Goal: Information Seeking & Learning: Learn about a topic

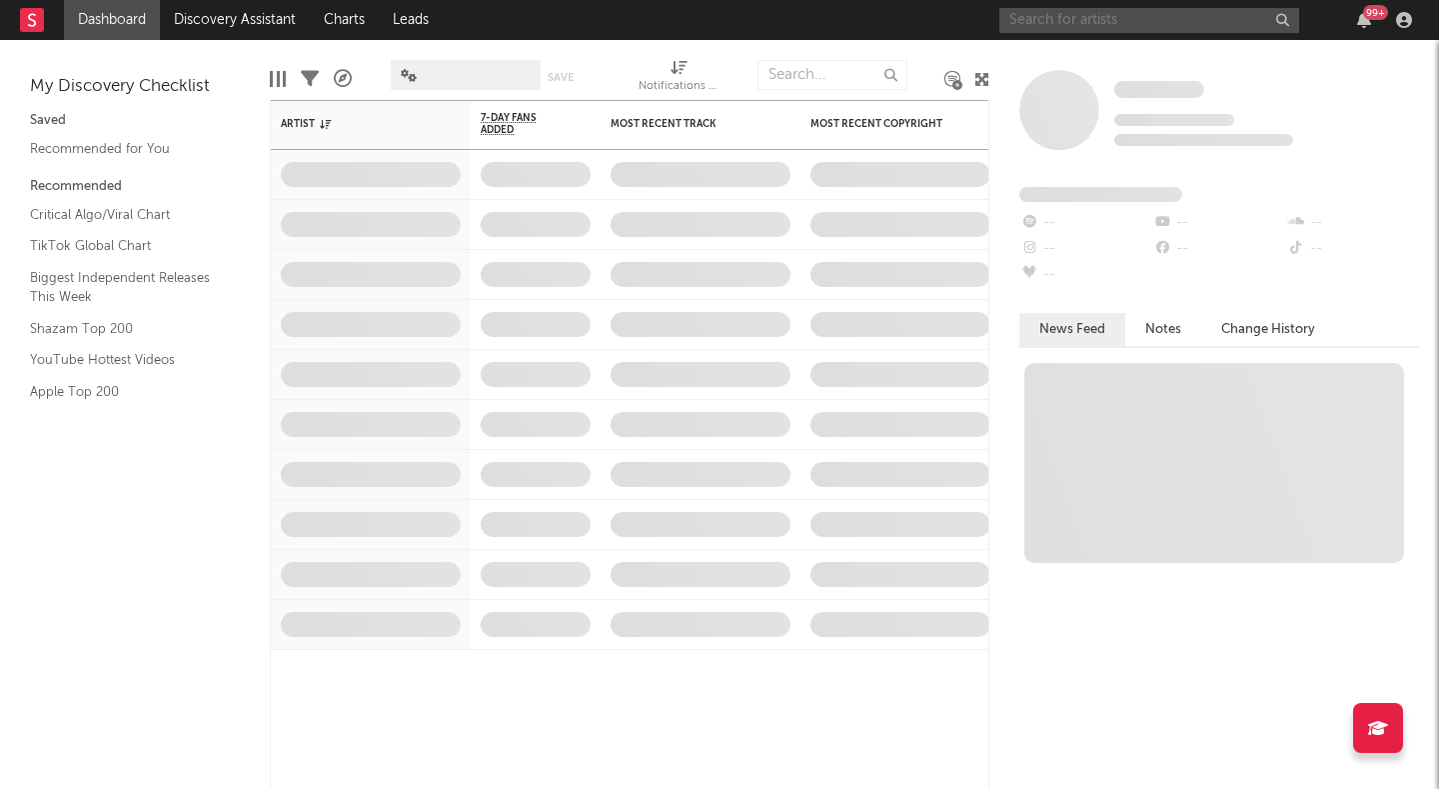
click at [1048, 25] on input "text" at bounding box center [1150, 20] width 300 height 25
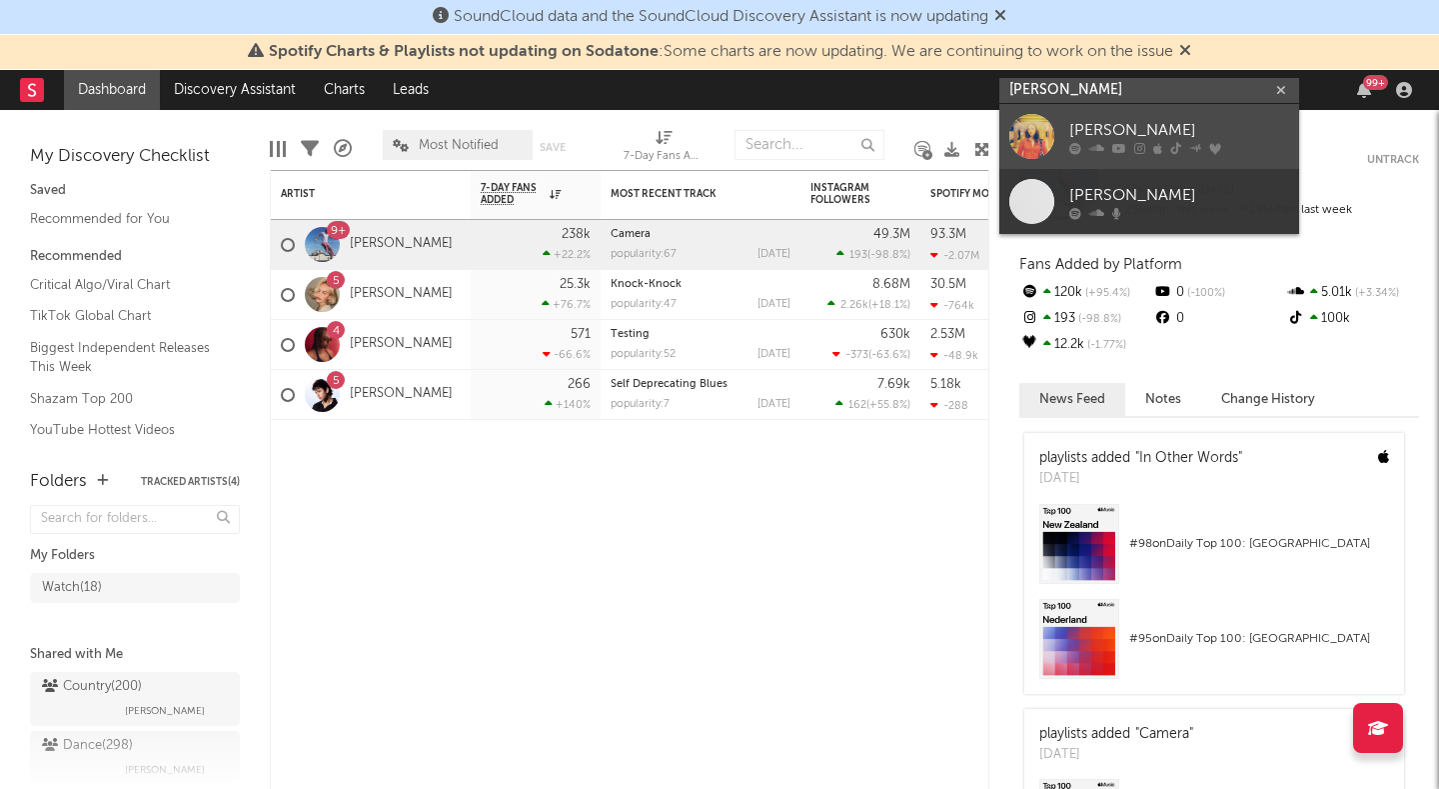
type input "sadie jean"
click at [1093, 124] on div "Sadie Jean" at bounding box center [1180, 130] width 220 height 24
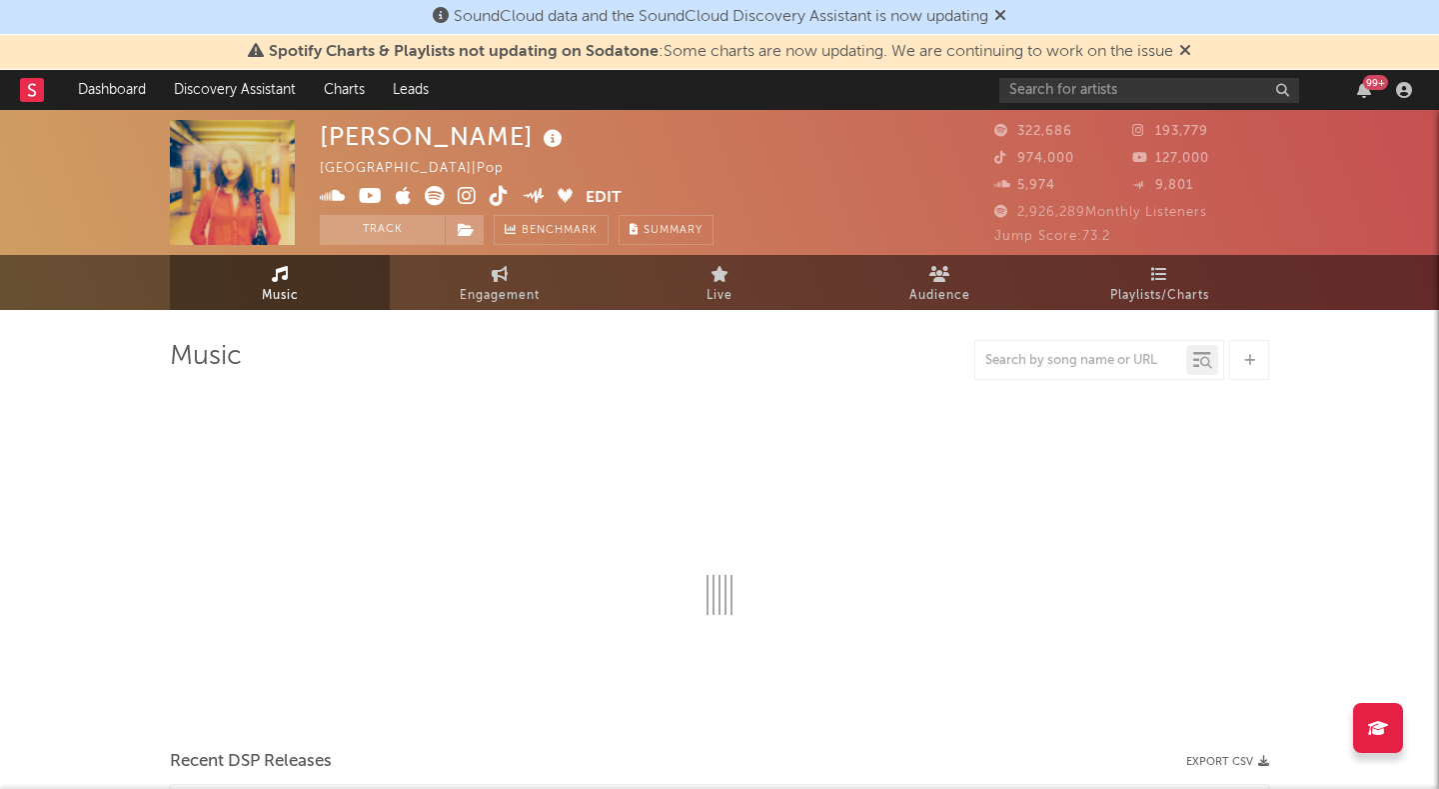
select select "6m"
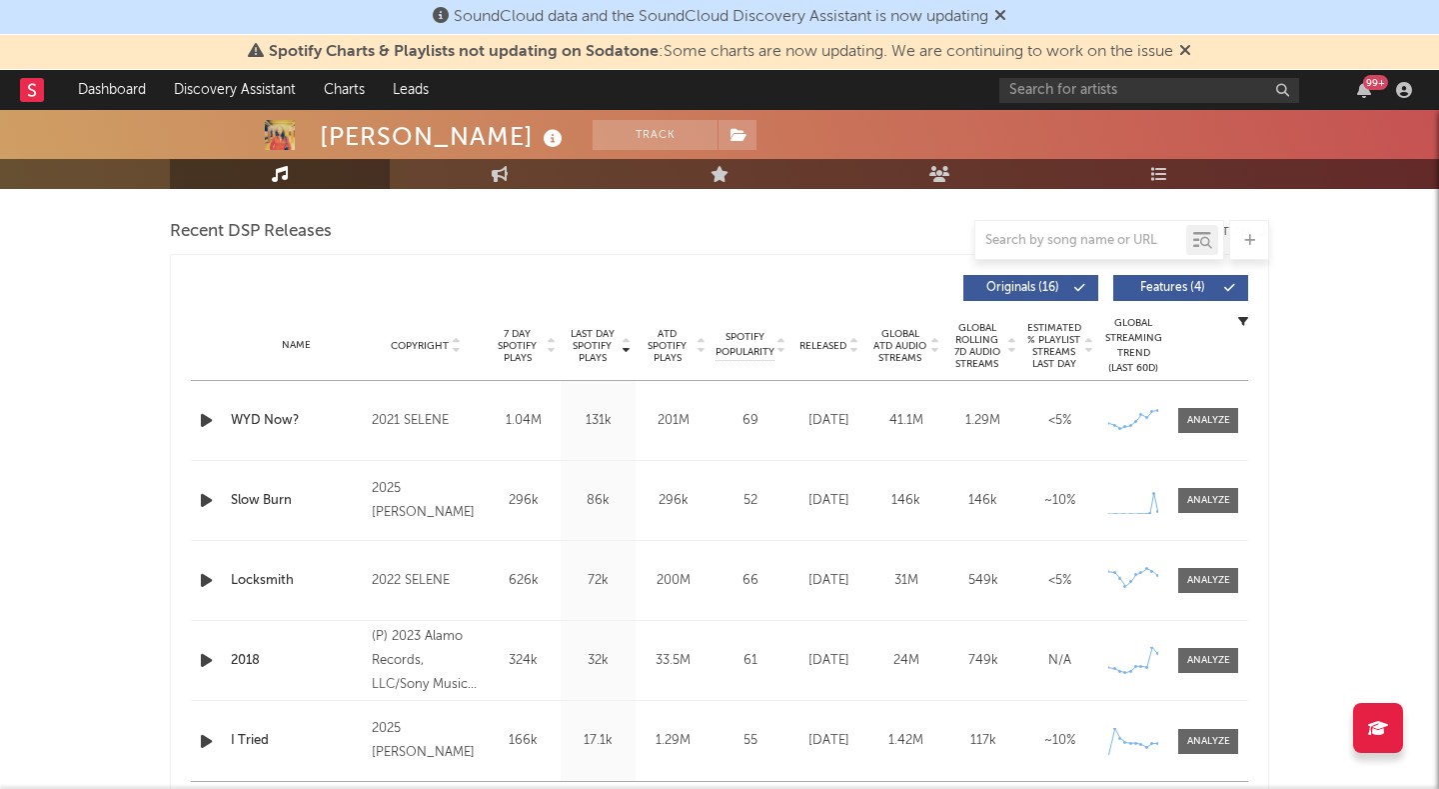
scroll to position [687, 0]
click at [1199, 502] on div at bounding box center [1209, 501] width 43 height 15
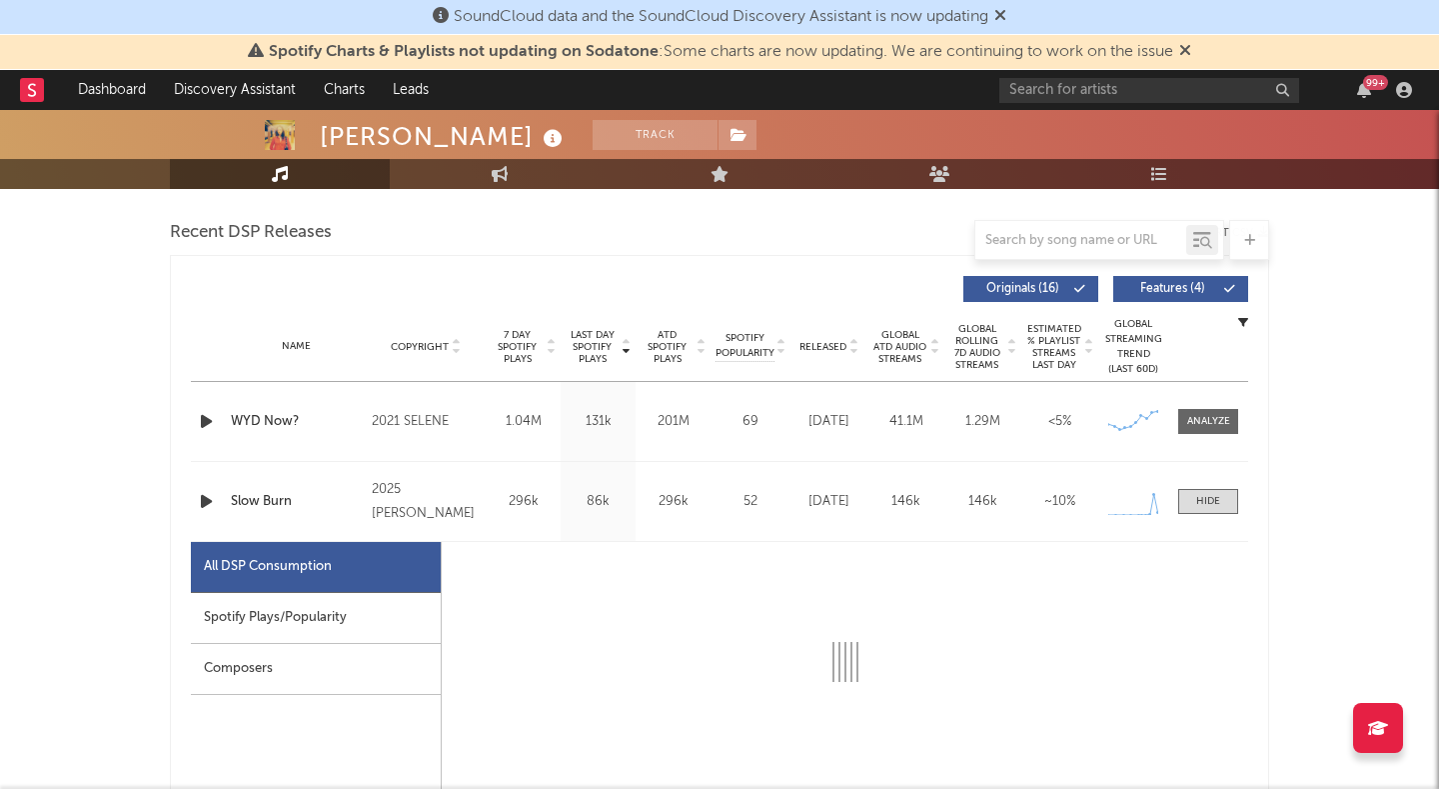
select select "1w"
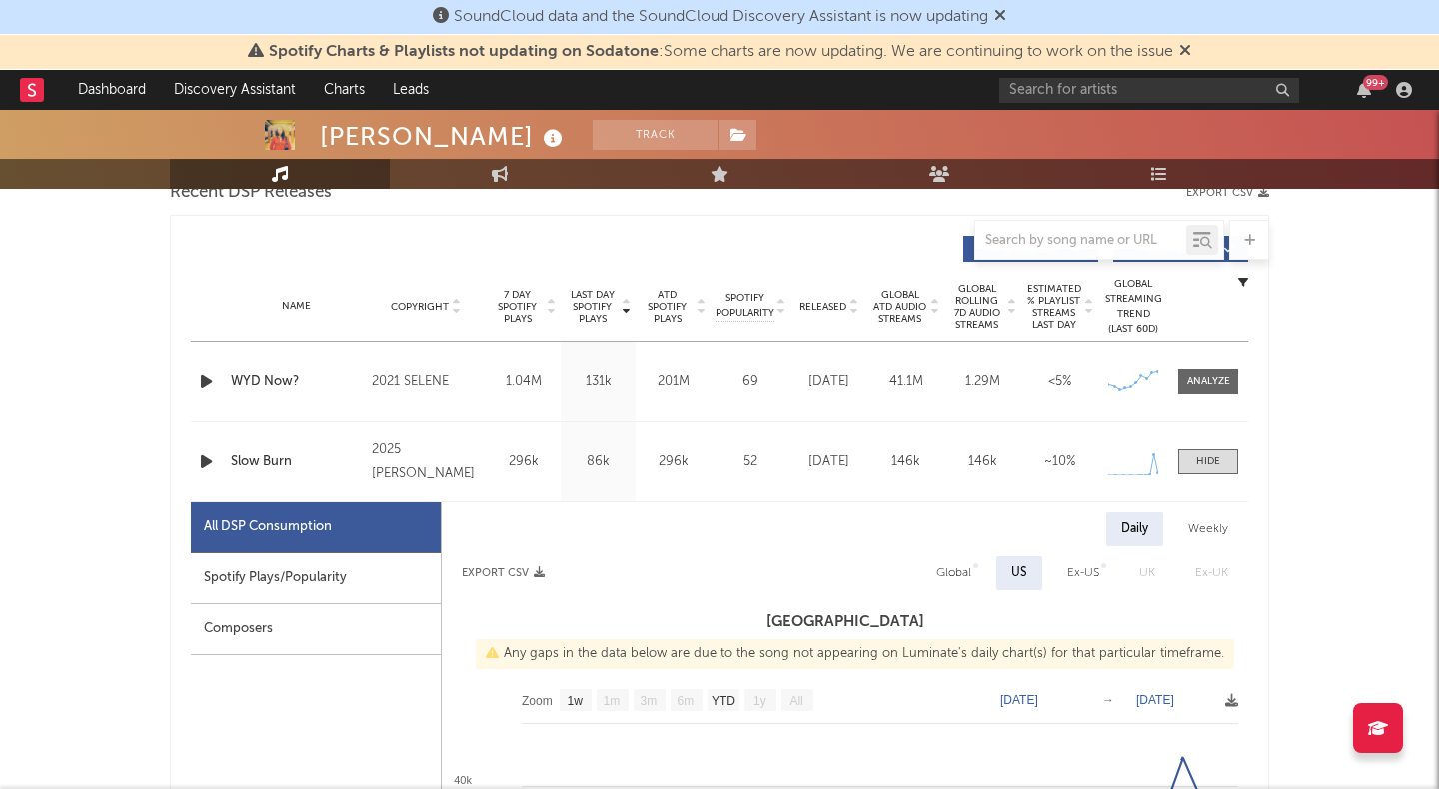
scroll to position [625, 0]
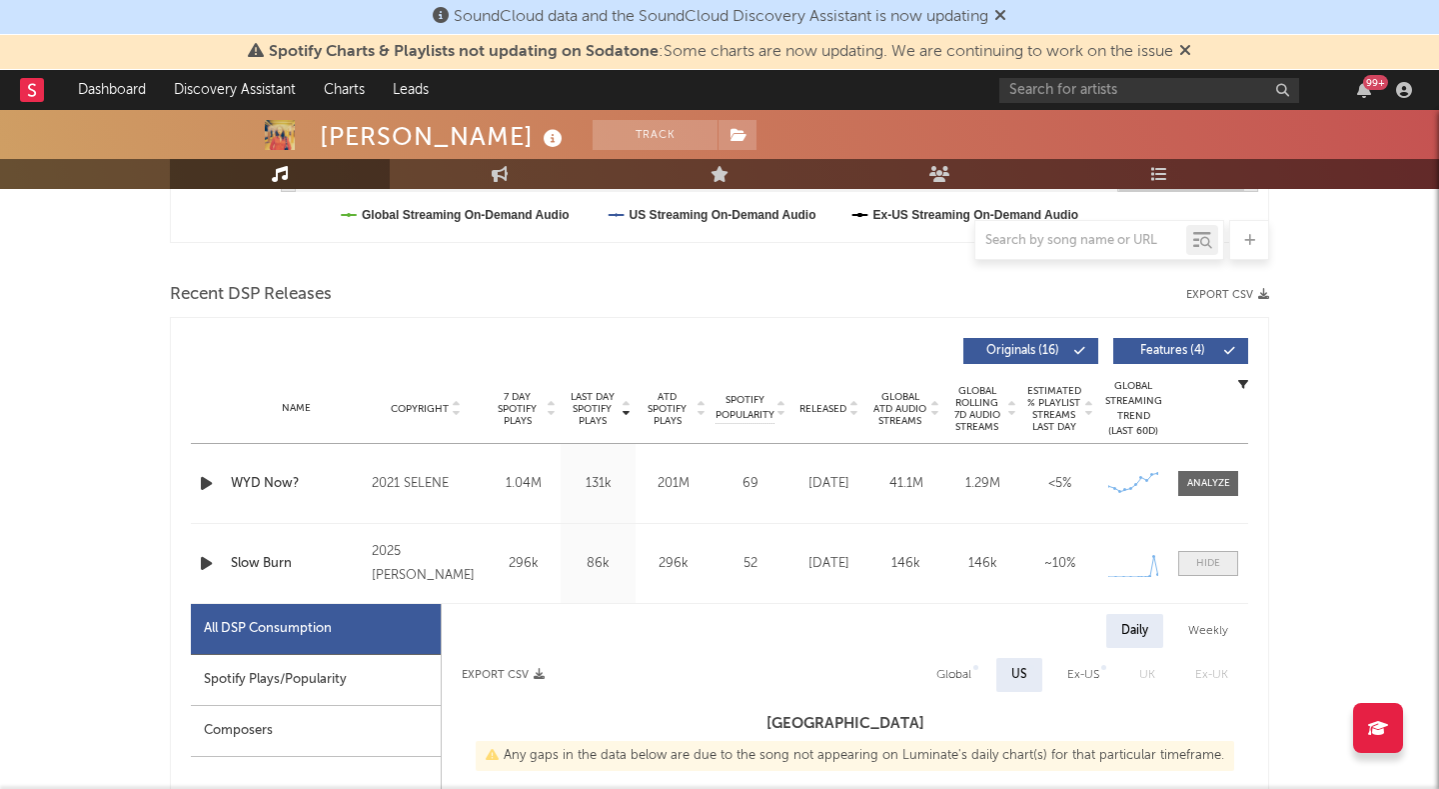
click at [1208, 570] on div at bounding box center [1209, 563] width 24 height 15
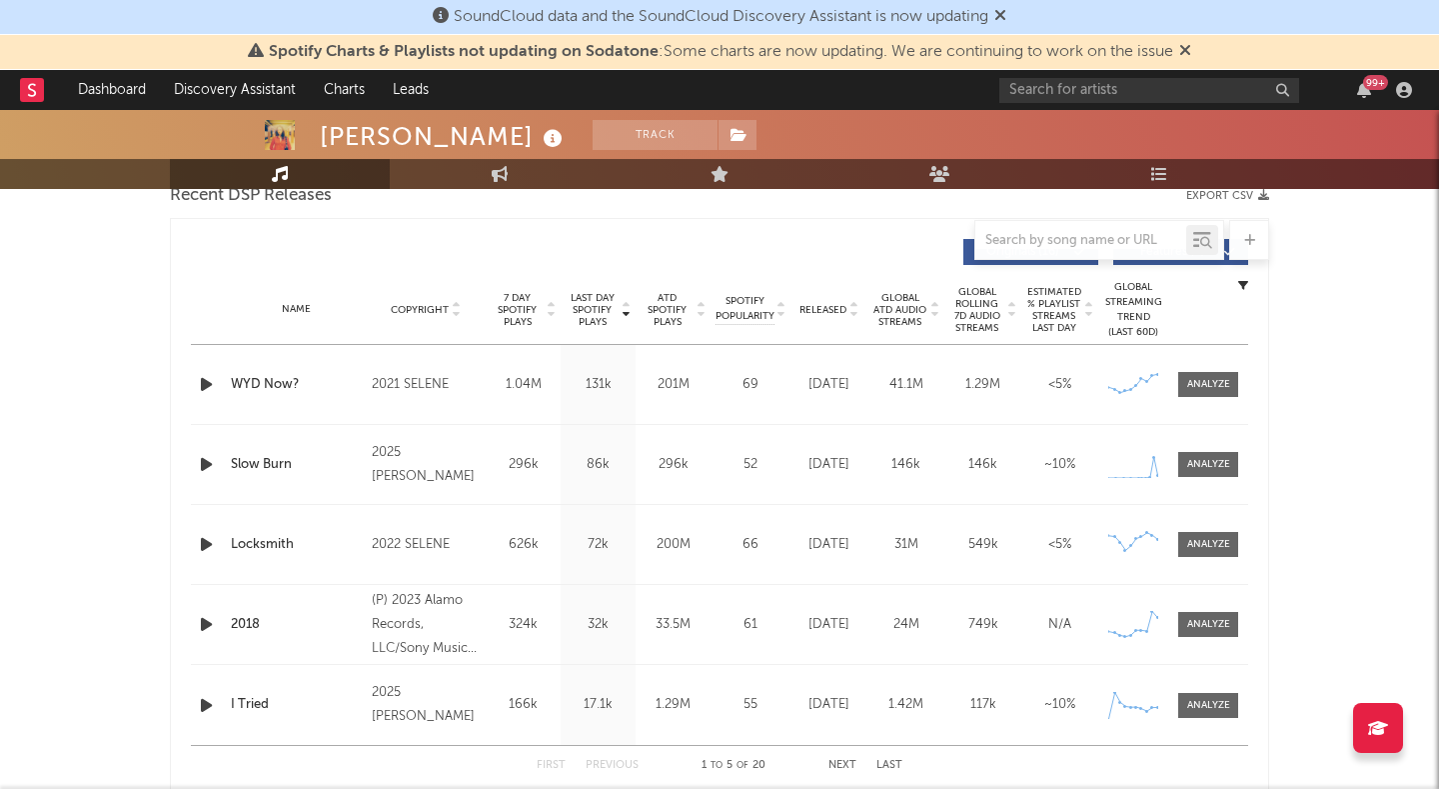
scroll to position [745, 0]
